Goal: Find specific page/section: Find specific page/section

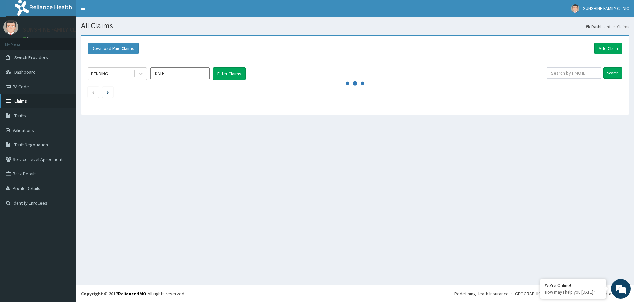
click at [26, 98] on span "Claims" at bounding box center [20, 101] width 13 height 6
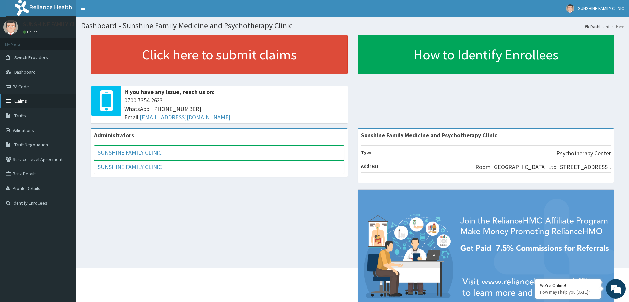
click at [25, 104] on span "Claims" at bounding box center [20, 101] width 13 height 6
